Goal: Task Accomplishment & Management: Manage account settings

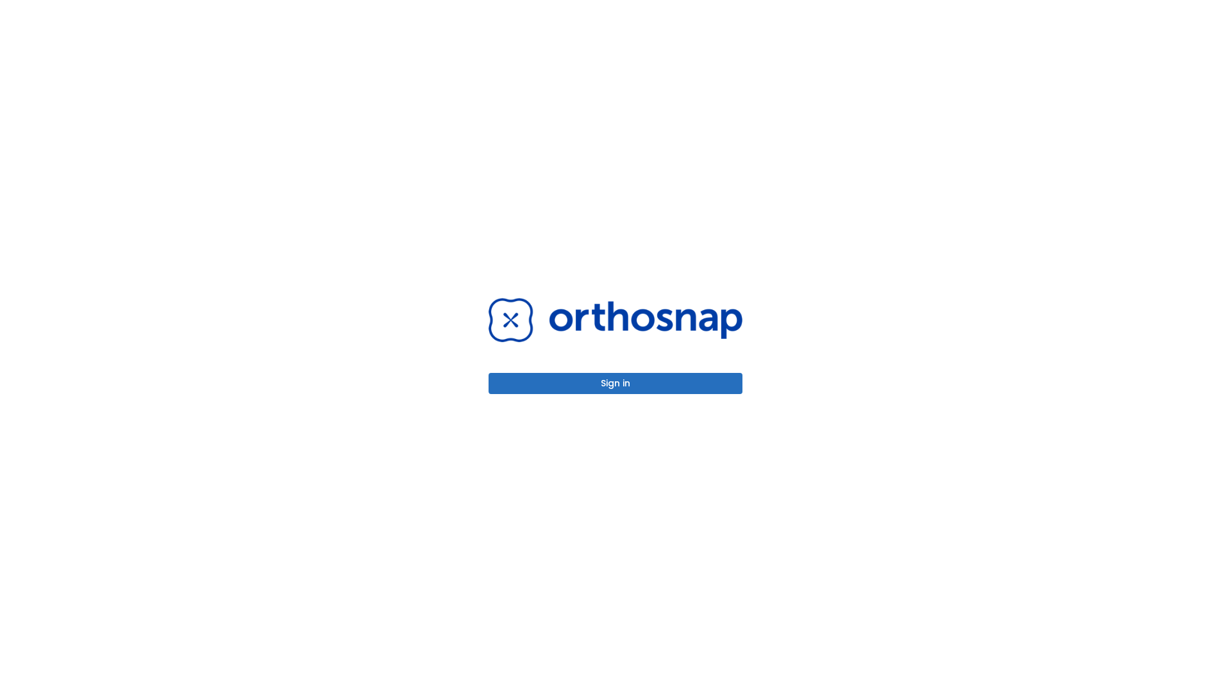
click at [615, 383] on button "Sign in" at bounding box center [616, 383] width 254 height 21
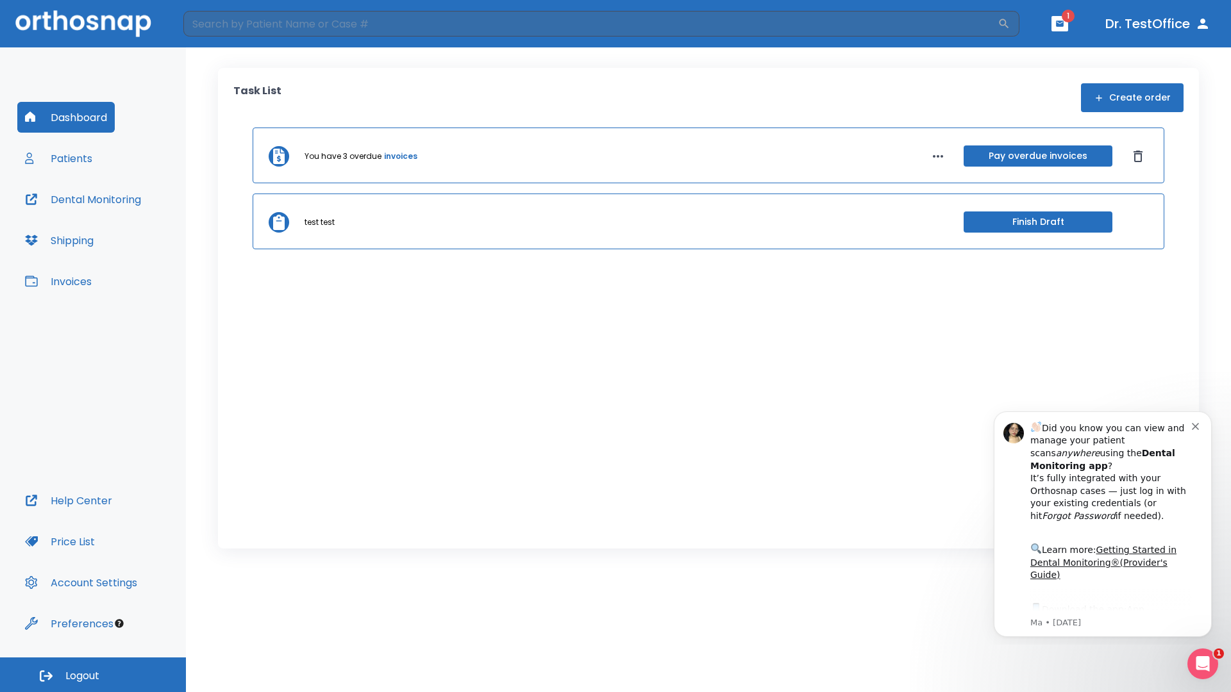
click at [93, 675] on span "Logout" at bounding box center [82, 676] width 34 height 14
